Goal: Information Seeking & Learning: Find contact information

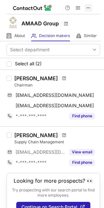
click at [90, 10] on span at bounding box center [88, 7] width 5 height 5
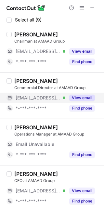
click at [92, 103] on div "View email" at bounding box center [80, 98] width 30 height 10
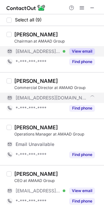
click at [84, 52] on button "View email" at bounding box center [82, 51] width 26 height 7
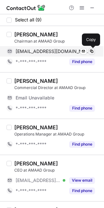
click at [91, 52] on span at bounding box center [91, 51] width 5 height 5
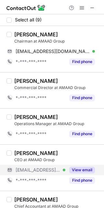
click at [90, 173] on button "View email" at bounding box center [82, 170] width 26 height 7
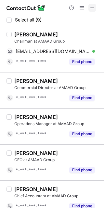
click at [92, 6] on span at bounding box center [92, 7] width 5 height 5
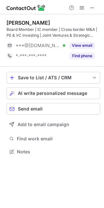
scroll to position [147, 104]
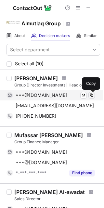
click at [93, 96] on span at bounding box center [91, 95] width 5 height 5
click at [92, 95] on span at bounding box center [91, 95] width 5 height 5
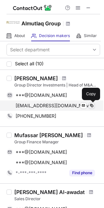
click at [91, 106] on span at bounding box center [91, 105] width 5 height 5
click at [55, 104] on span "[EMAIL_ADDRESS][DOMAIN_NAME]" at bounding box center [55, 106] width 78 height 6
click at [37, 104] on span "[EMAIL_ADDRESS][DOMAIN_NAME]" at bounding box center [55, 106] width 78 height 6
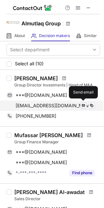
click at [84, 106] on span at bounding box center [83, 105] width 5 height 5
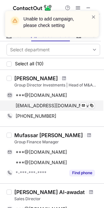
click at [95, 102] on div "[EMAIL_ADDRESS][DOMAIN_NAME] Send email Copy" at bounding box center [51, 106] width 89 height 10
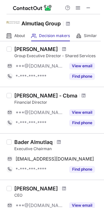
scroll to position [238, 0]
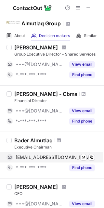
click at [48, 157] on span "[EMAIL_ADDRESS][DOMAIN_NAME]" at bounding box center [55, 158] width 78 height 6
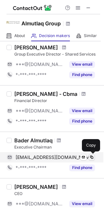
click at [91, 157] on span at bounding box center [91, 157] width 5 height 5
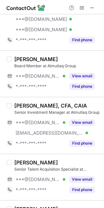
scroll to position [91, 0]
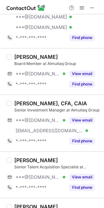
click at [83, 146] on div "[PERSON_NAME], CFA, CAIA Senior Investment Manager at Almutlaq Group ***@[DOMAI…" at bounding box center [52, 123] width 104 height 57
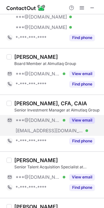
click at [84, 119] on button "View email" at bounding box center [82, 120] width 26 height 7
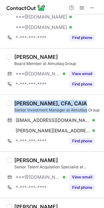
drag, startPoint x: 91, startPoint y: 111, endPoint x: 14, endPoint y: 94, distance: 79.2
click at [14, 95] on div "[PERSON_NAME], CFA, CAIA Senior Investment Manager at Almutlaq Group [EMAIL_ADD…" at bounding box center [52, 123] width 104 height 57
copy div "[PERSON_NAME], CFA, CAIA Senior Investment Manager at [GEOGRAPHIC_DATA]"
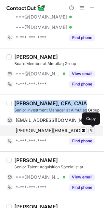
click at [91, 130] on span at bounding box center [91, 130] width 5 height 5
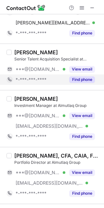
scroll to position [203, 0]
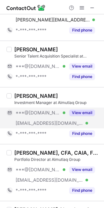
click at [85, 113] on button "View email" at bounding box center [82, 113] width 26 height 7
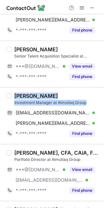
drag, startPoint x: 88, startPoint y: 104, endPoint x: 12, endPoint y: 94, distance: 76.2
click at [12, 94] on div "[PERSON_NAME] Investment Manager at Almutlaq Group [EMAIL_ADDRESS][DOMAIN_NAME]…" at bounding box center [56, 116] width 89 height 46
copy div "[PERSON_NAME] Investment Manager at Almutlaq Group"
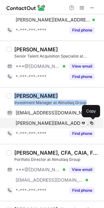
click at [91, 124] on span at bounding box center [91, 123] width 5 height 5
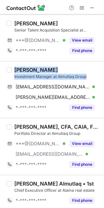
scroll to position [231, 0]
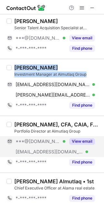
click at [83, 141] on button "View email" at bounding box center [82, 141] width 26 height 7
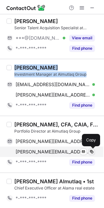
click at [91, 152] on span at bounding box center [91, 151] width 5 height 5
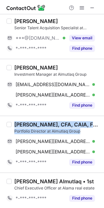
drag, startPoint x: 82, startPoint y: 131, endPoint x: 16, endPoint y: 119, distance: 66.8
click at [16, 119] on div "[PERSON_NAME], CFA, CAIA, FRM Portfolio Director at Almutlaq Group [PERSON_NAME…" at bounding box center [52, 144] width 104 height 57
copy div "[PERSON_NAME], CFA, CAIA, FRM Portfolio Director at Almutlaq Group"
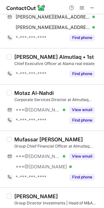
scroll to position [358, 0]
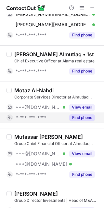
click at [85, 118] on button "Find phone" at bounding box center [82, 118] width 26 height 7
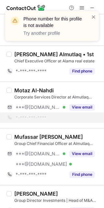
scroll to position [357, 0]
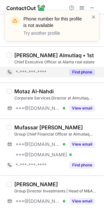
click at [79, 68] on div "Find phone" at bounding box center [80, 72] width 30 height 10
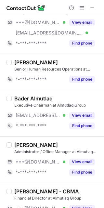
scroll to position [552, 0]
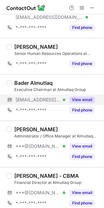
click at [83, 100] on button "View email" at bounding box center [82, 100] width 26 height 7
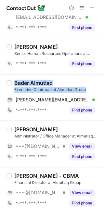
drag, startPoint x: 89, startPoint y: 89, endPoint x: 14, endPoint y: 81, distance: 75.7
click at [14, 81] on div "Bader Almutlaq Executive Chairman at Almutlaq Group" at bounding box center [57, 86] width 86 height 13
copy div "Bader Almutlaq Executive Chairman at Almutlaq Group"
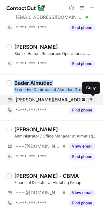
click at [91, 101] on span at bounding box center [91, 99] width 5 height 5
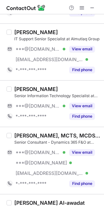
scroll to position [846, 0]
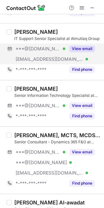
click at [85, 50] on button "View email" at bounding box center [82, 49] width 26 height 7
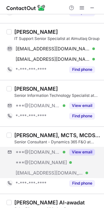
click at [66, 173] on div "***@[DOMAIN_NAME] Verified ***@[DOMAIN_NAME] Verified [EMAIL_ADDRESS][DOMAIN_NA…" at bounding box center [54, 162] width 94 height 31
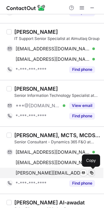
click at [91, 173] on span at bounding box center [91, 173] width 5 height 5
